Goal: Transaction & Acquisition: Purchase product/service

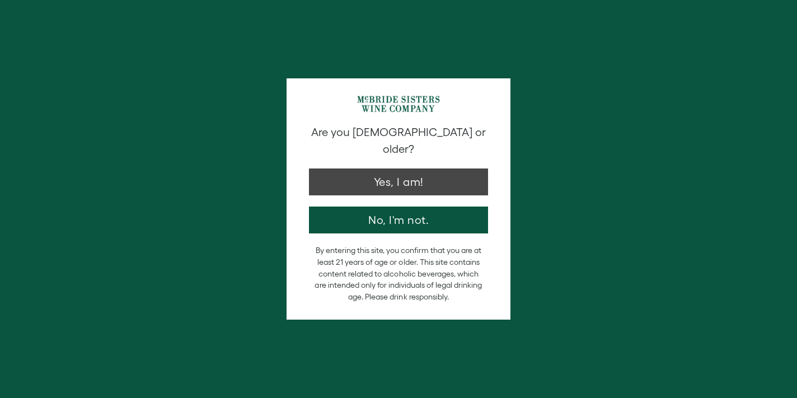
click at [402, 174] on button "Yes, I am!" at bounding box center [398, 181] width 179 height 27
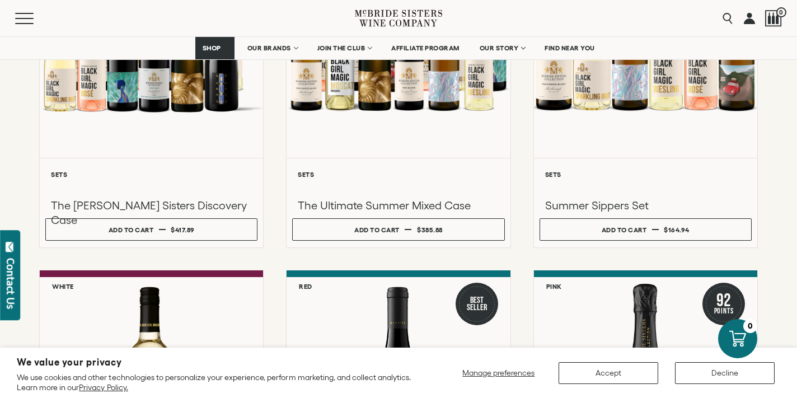
scroll to position [291, 0]
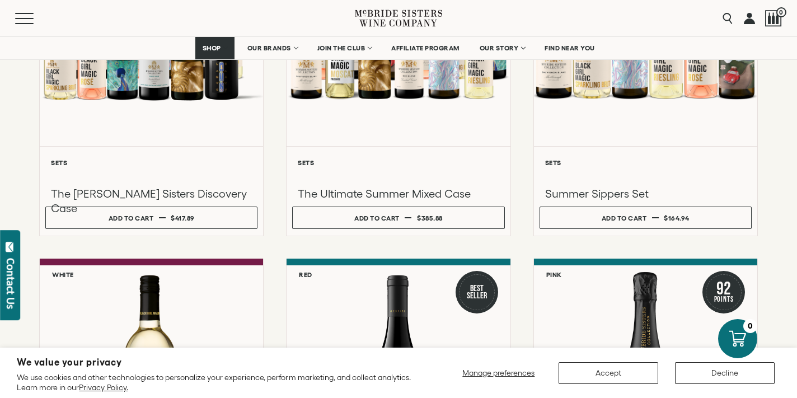
click at [597, 377] on button "Accept" at bounding box center [608, 373] width 100 height 22
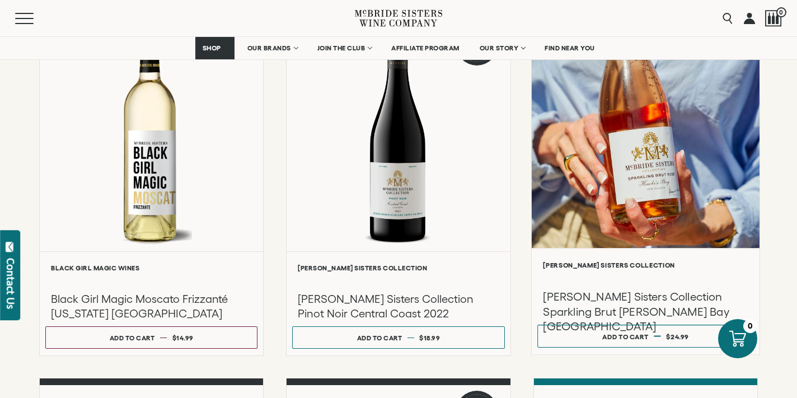
scroll to position [548, 0]
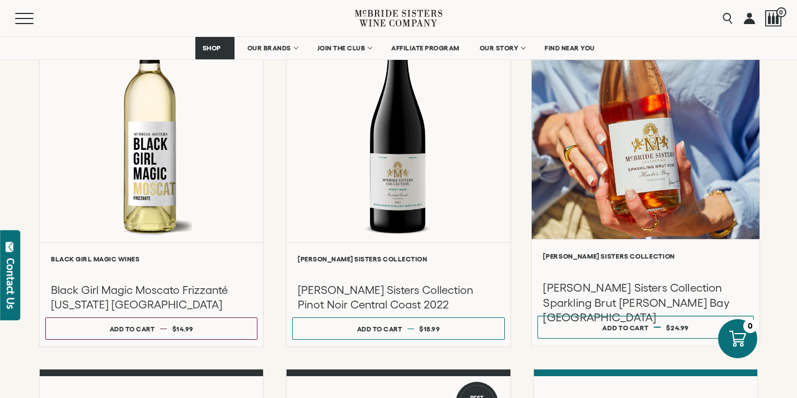
click at [633, 325] on h3 "[PERSON_NAME] Sisters Collection Sparkling Brut [PERSON_NAME] Bay [GEOGRAPHIC_D…" at bounding box center [645, 302] width 205 height 45
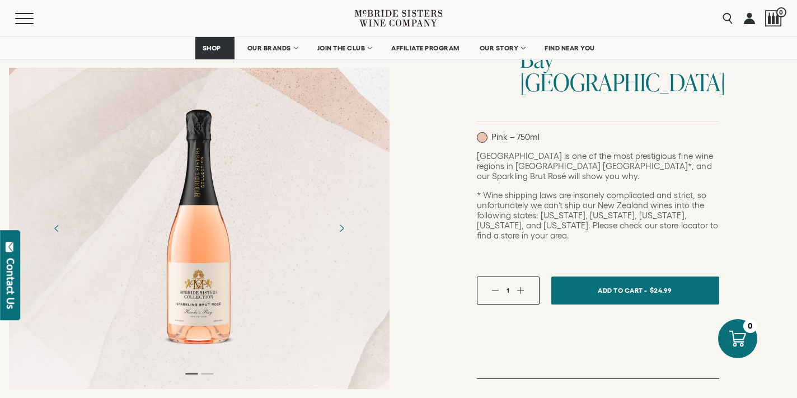
scroll to position [245, 0]
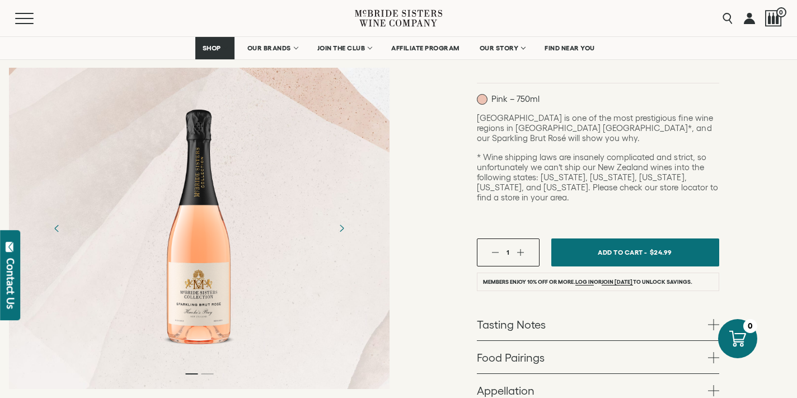
click at [616, 244] on span "Add To Cart -" at bounding box center [622, 252] width 49 height 16
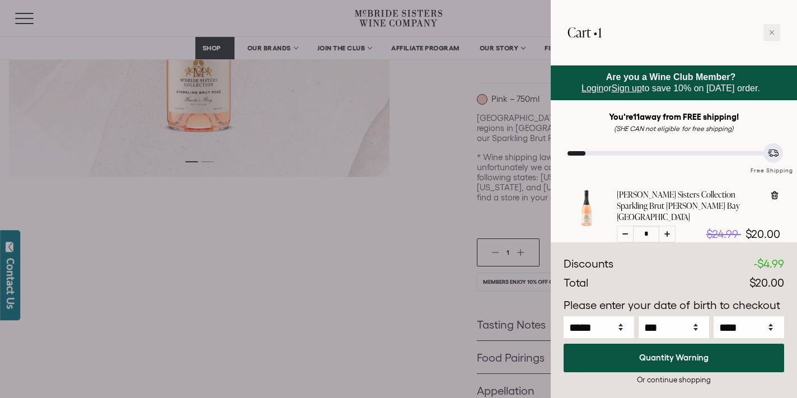
click at [774, 153] on icon at bounding box center [773, 153] width 12 height 12
click at [331, 227] on div at bounding box center [398, 199] width 797 height 398
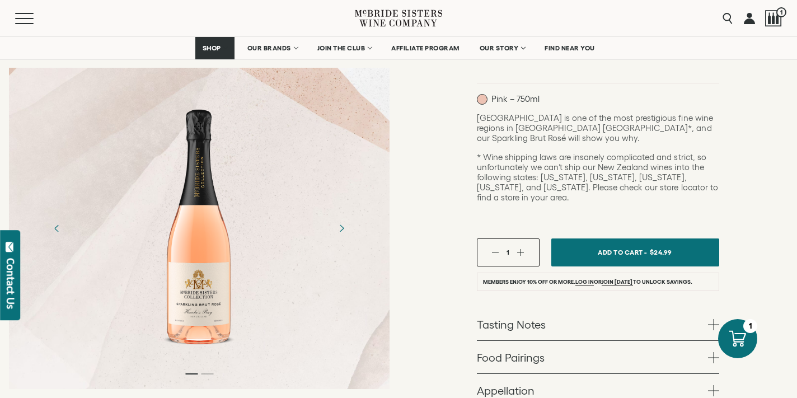
click at [385, 18] on icon at bounding box center [398, 18] width 87 height 32
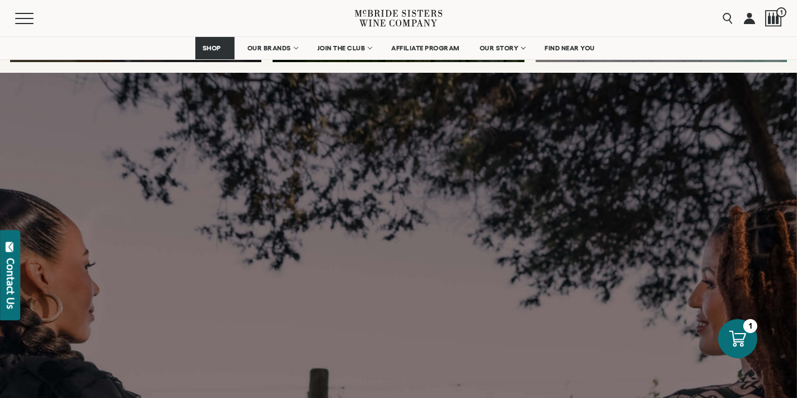
scroll to position [3320, 0]
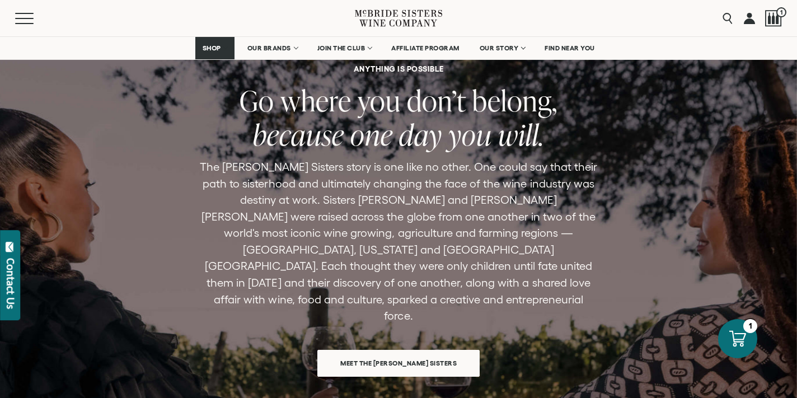
click at [783, 22] on div "Menu Search 1" at bounding box center [398, 18] width 797 height 36
click at [779, 21] on div at bounding box center [773, 18] width 17 height 17
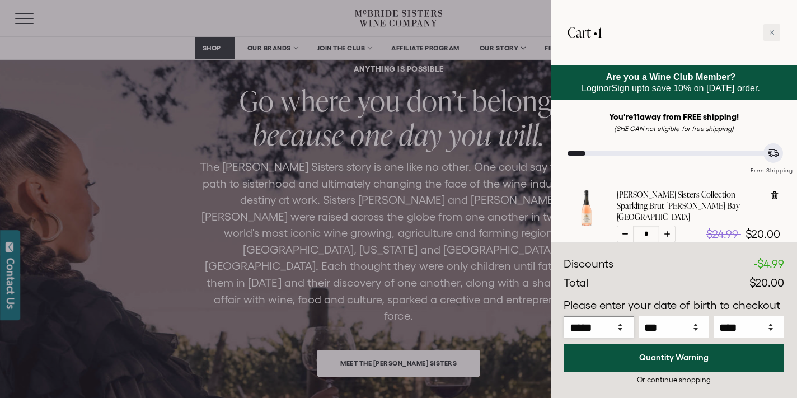
select select "*"
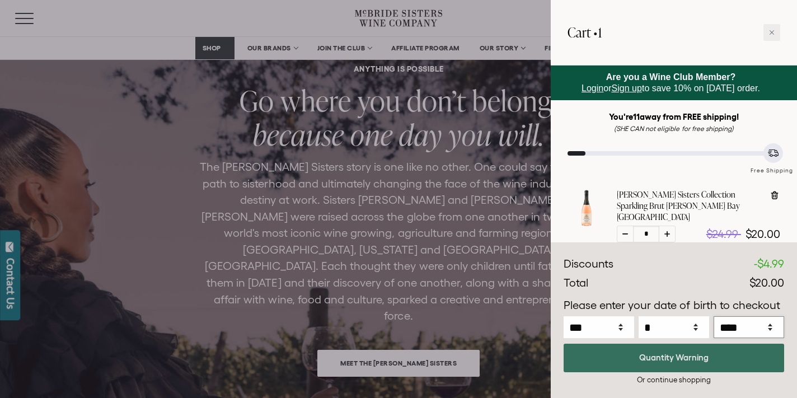
select select "****"
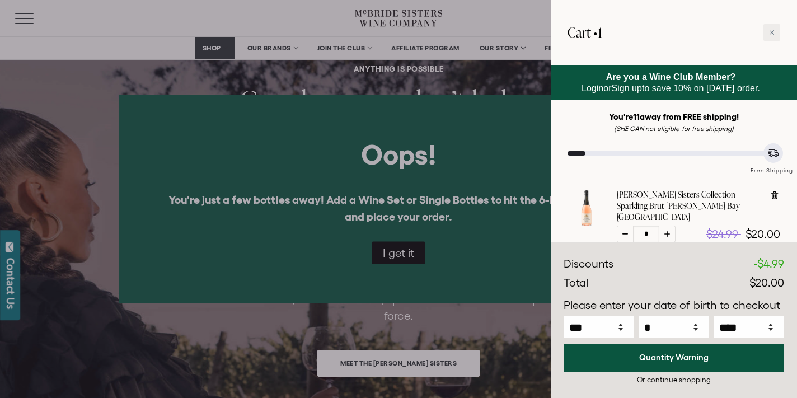
click at [399, 252] on div at bounding box center [398, 199] width 797 height 398
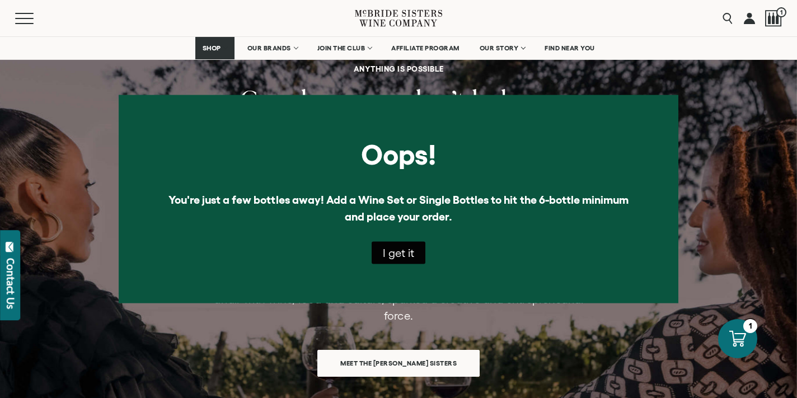
click at [405, 246] on button "I get it" at bounding box center [399, 253] width 54 height 22
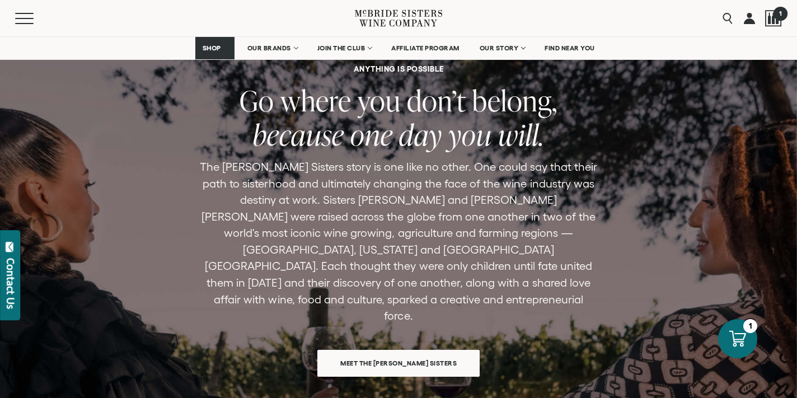
click at [769, 25] on div at bounding box center [773, 18] width 17 height 17
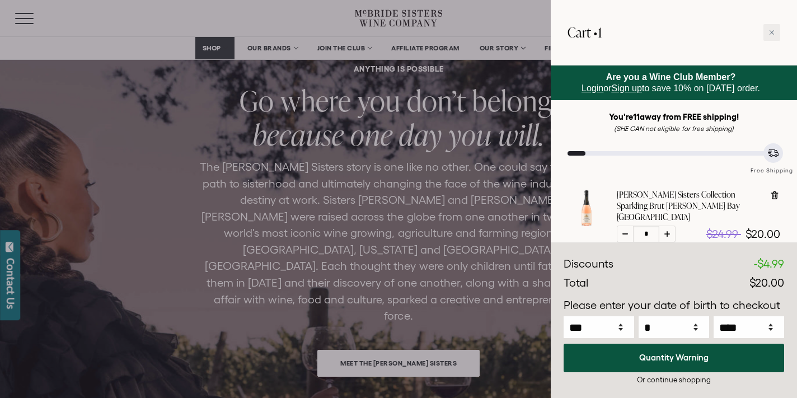
click at [660, 380] on div "Or continue shopping" at bounding box center [673, 379] width 220 height 11
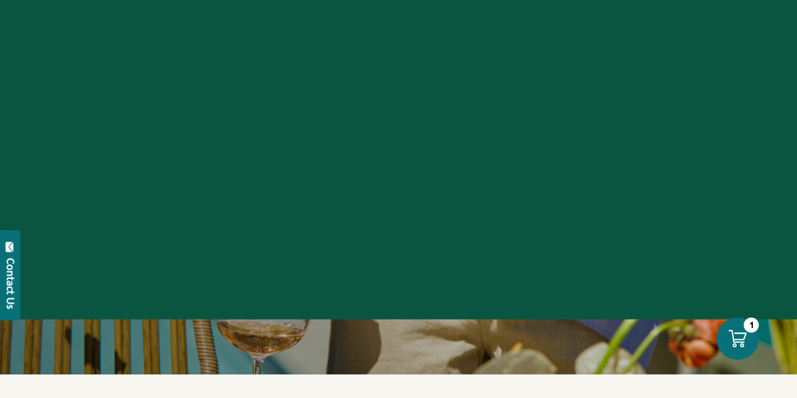
select select "****"
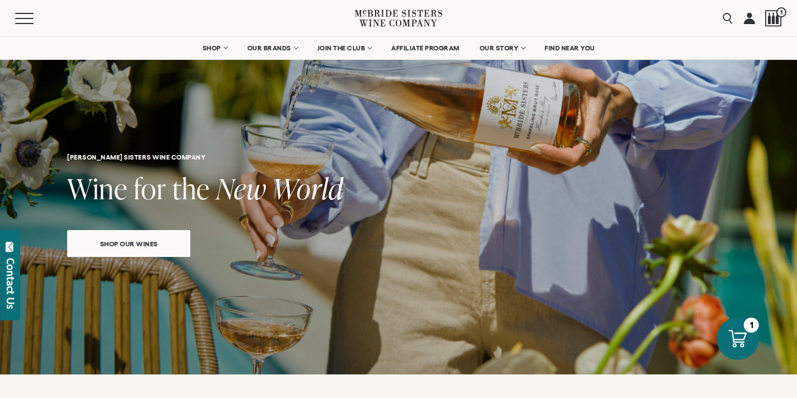
click at [743, 329] on div at bounding box center [737, 338] width 43 height 43
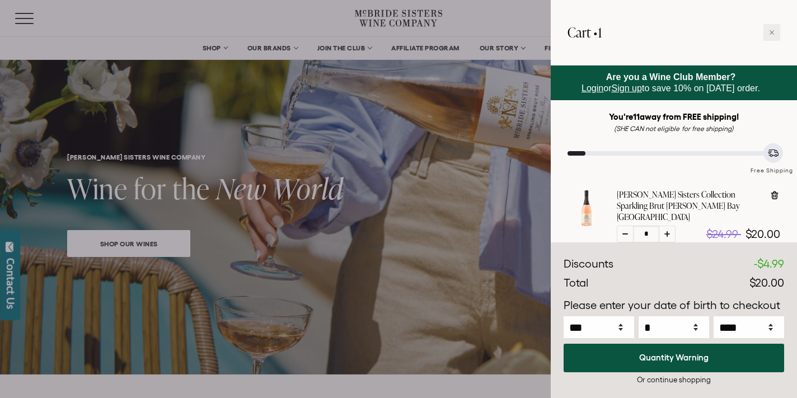
click at [775, 197] on icon at bounding box center [774, 195] width 11 height 11
type input "*"
select select "****"
